Goal: Find contact information: Find contact information

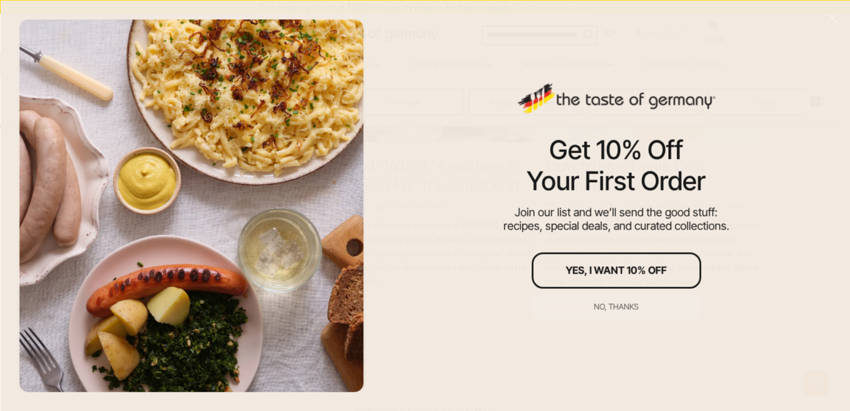
scroll to position [1957, 0]
click at [616, 318] on button "No, thanks" at bounding box center [615, 306] width 169 height 25
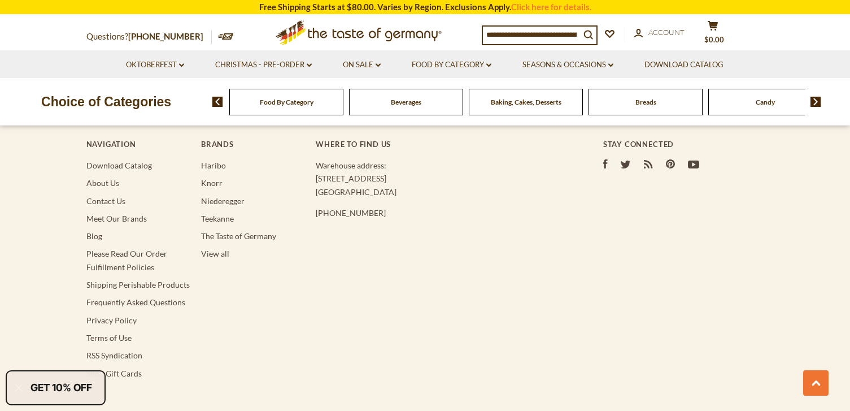
scroll to position [2207, 0]
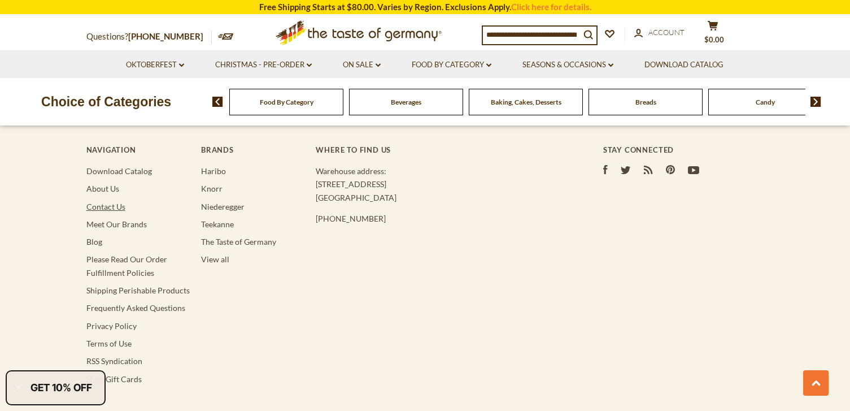
click at [103, 207] on link "Contact Us" at bounding box center [105, 207] width 39 height 10
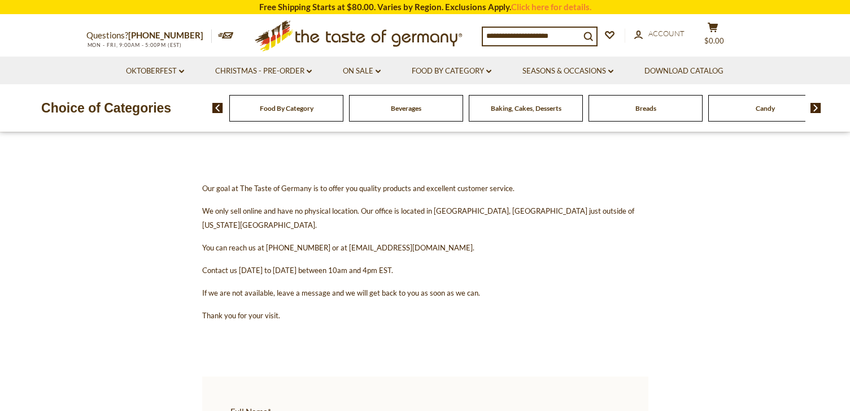
scroll to position [115, 0]
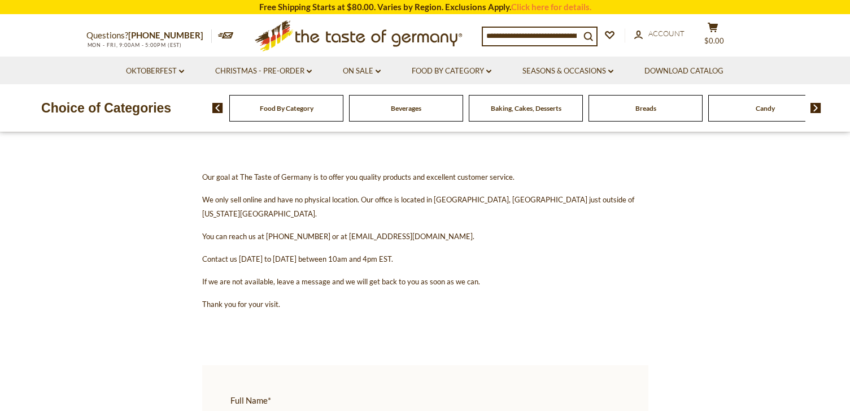
click at [453, 229] on p "You can reach us at 1-800-881-6419 or at contact@thetasteofgermany.com." at bounding box center [425, 236] width 446 height 14
drag, startPoint x: 443, startPoint y: 222, endPoint x: 337, endPoint y: 218, distance: 106.8
click at [337, 232] on span "You can reach us at 1-800-881-6419 or at contact@thetasteofgermany.com." at bounding box center [338, 236] width 272 height 9
copy span "contact@thetasteofgermany.com"
